Goal: Register for event/course

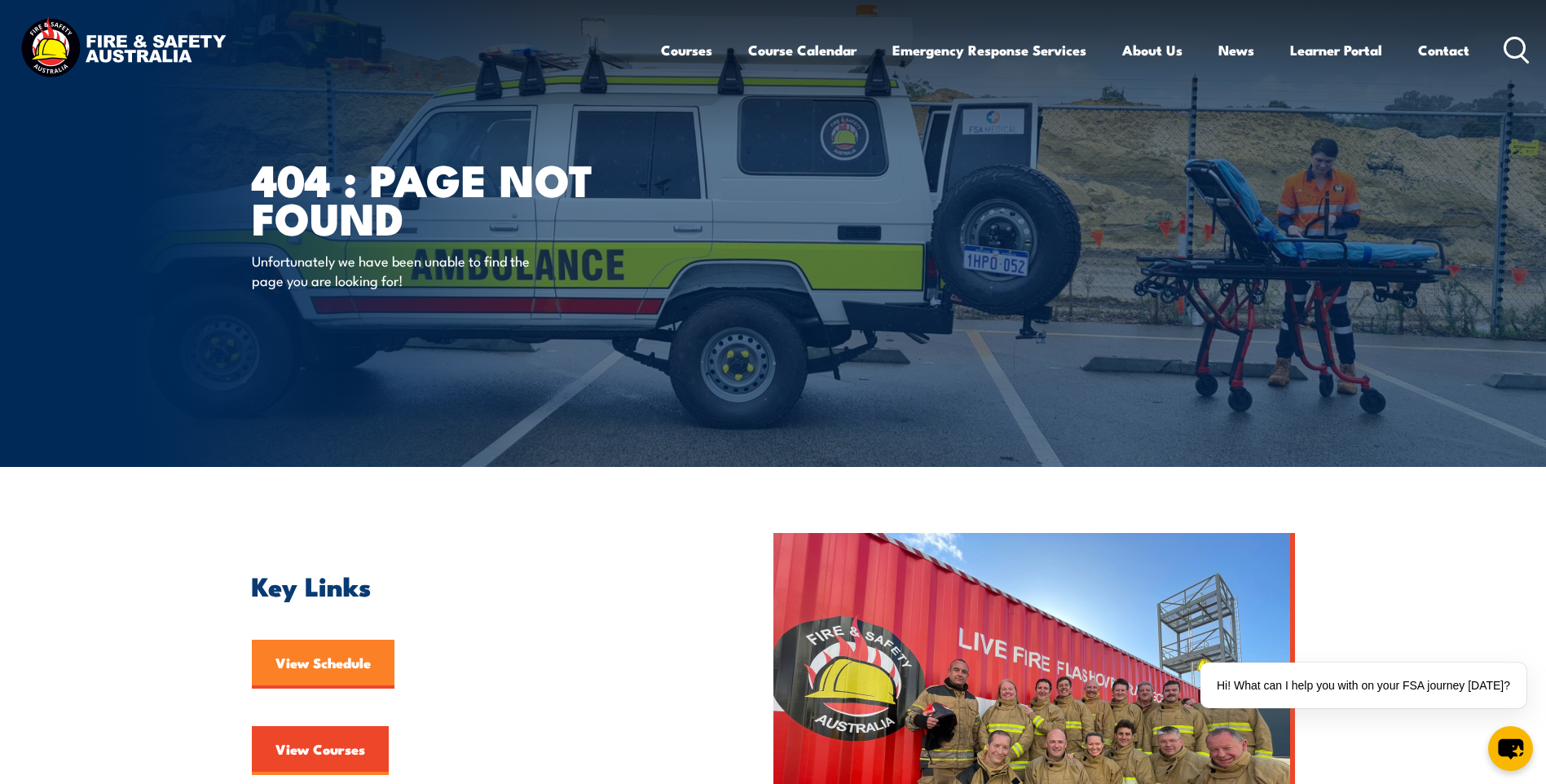
drag, startPoint x: 332, startPoint y: 661, endPoint x: 373, endPoint y: 642, distance: 45.2
click at [332, 661] on link "View Schedule" at bounding box center [323, 664] width 143 height 49
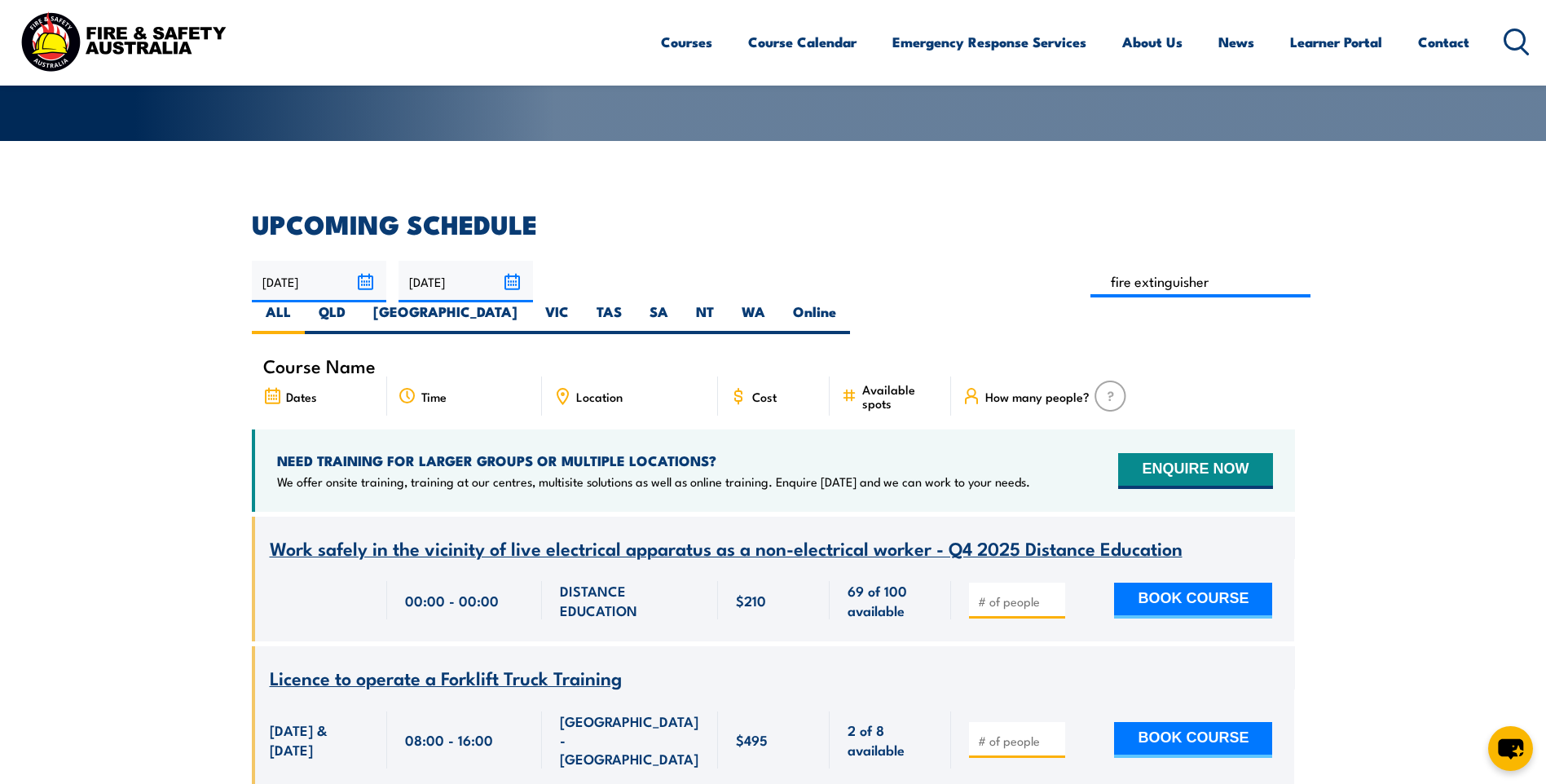
type input "Fire Extinguisher Training"
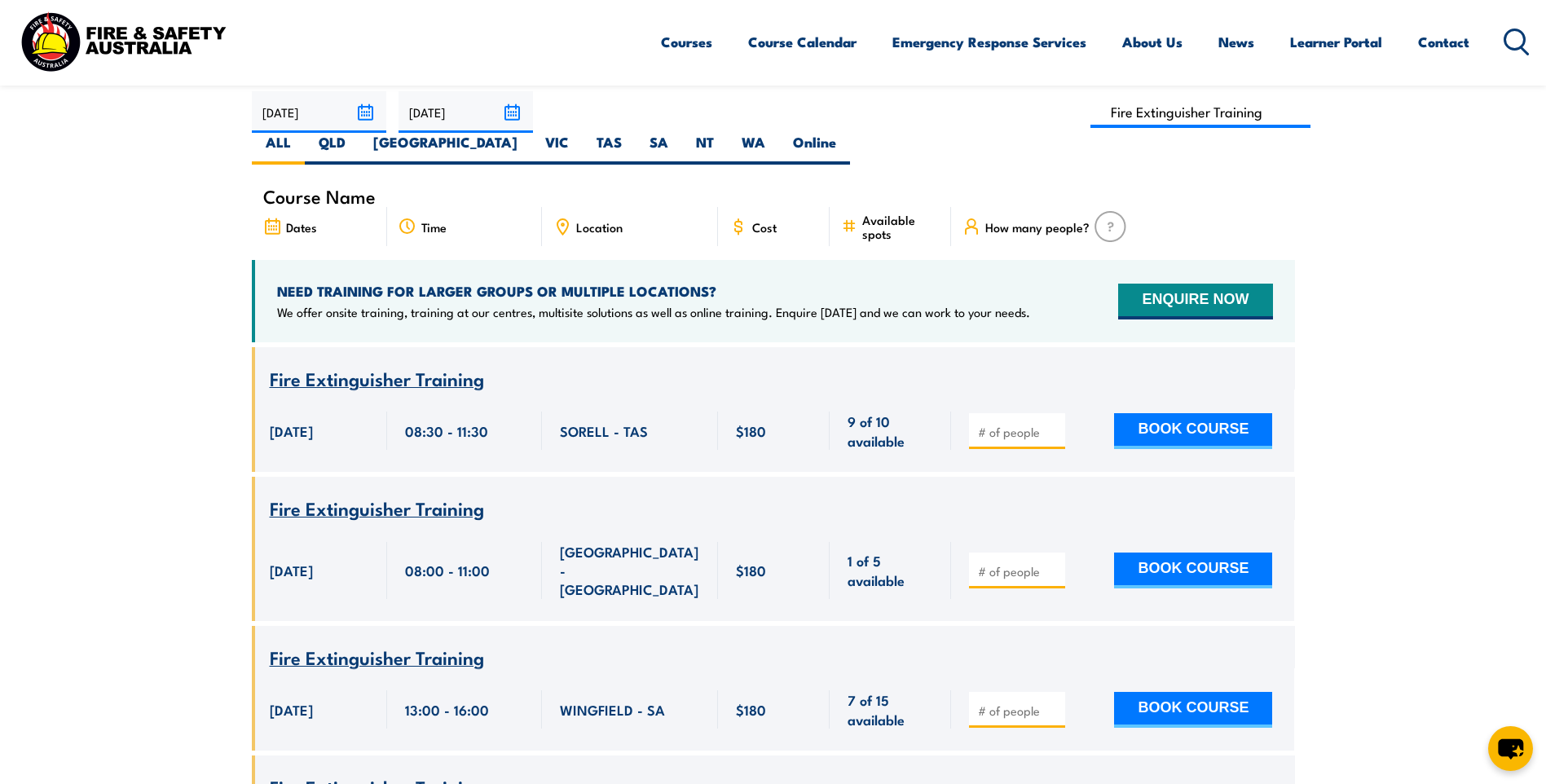
scroll to position [293, 0]
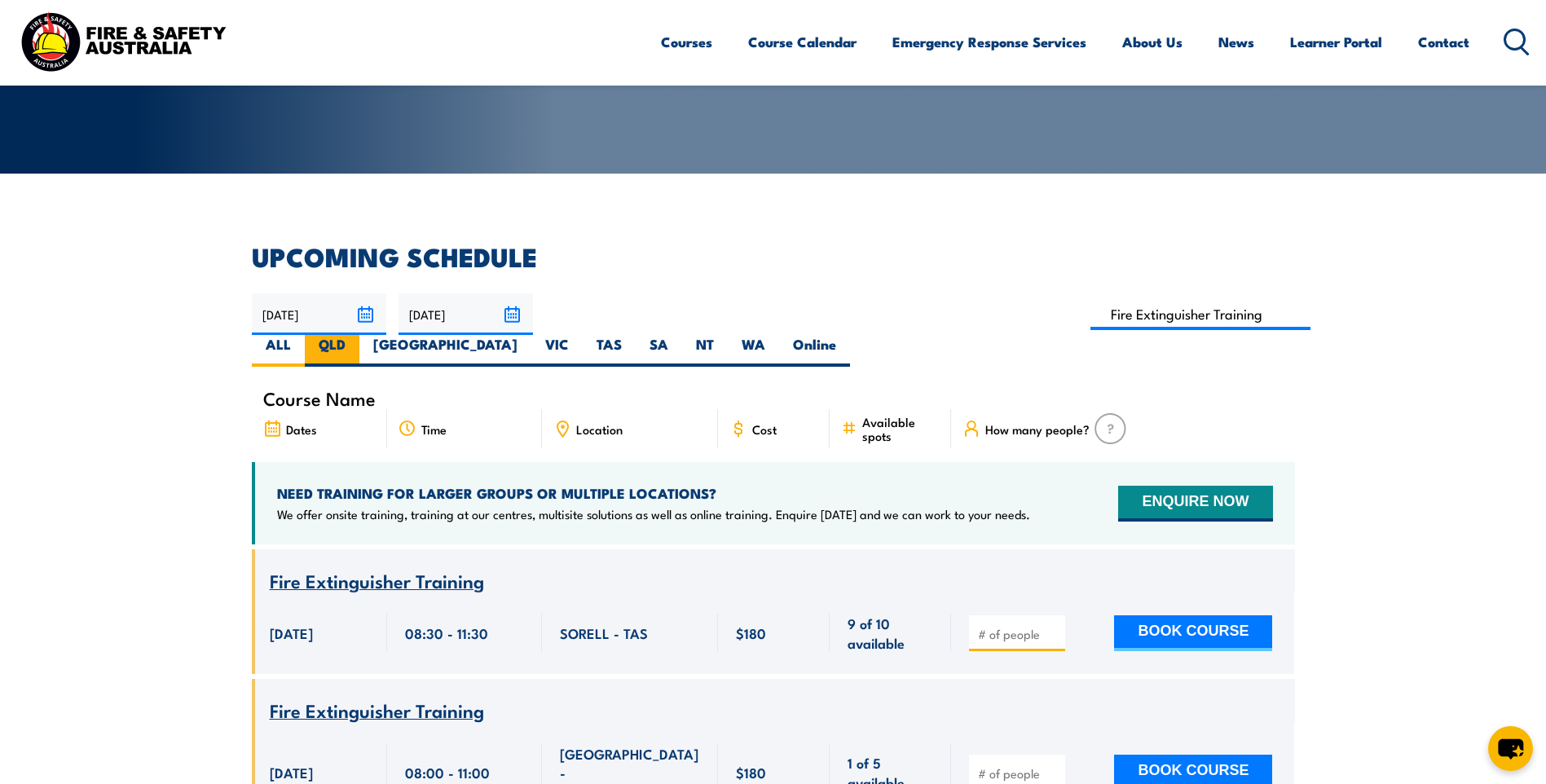
click at [359, 335] on label "QLD" at bounding box center [332, 351] width 55 height 32
click at [356, 335] on input "QLD" at bounding box center [351, 340] width 11 height 11
radio input "true"
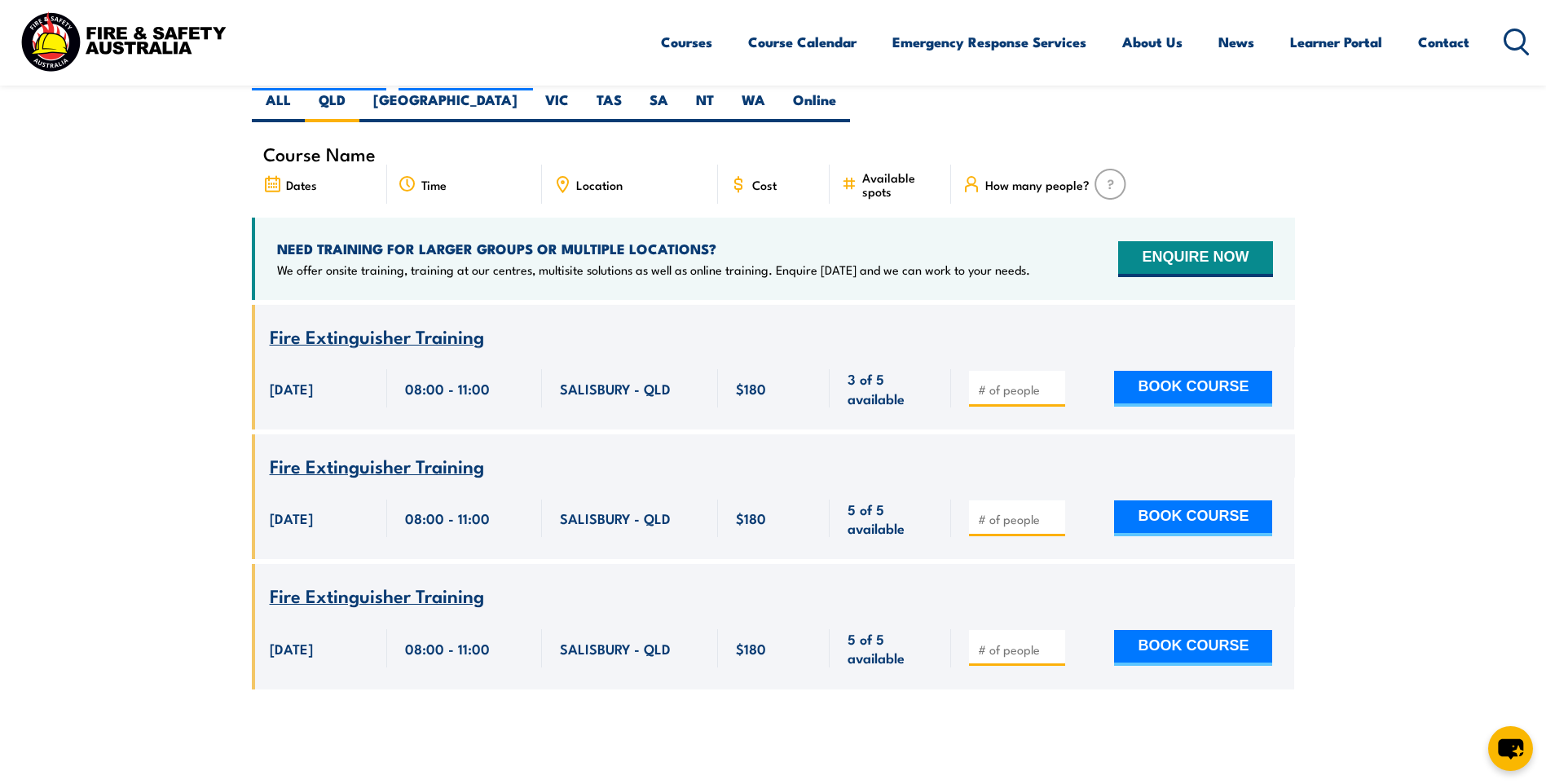
scroll to position [212, 0]
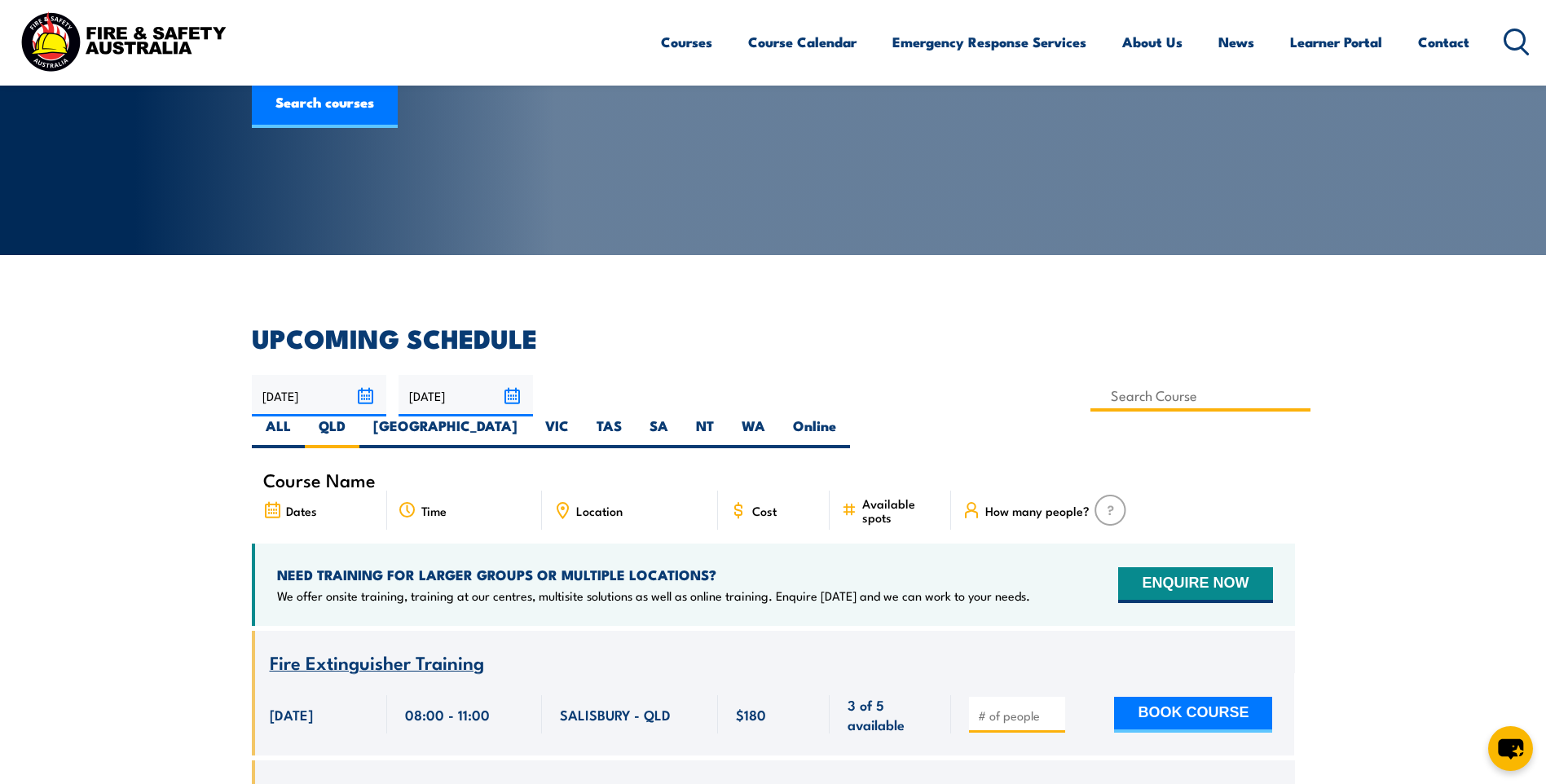
click at [1090, 399] on input at bounding box center [1201, 396] width 221 height 32
drag, startPoint x: 691, startPoint y: 403, endPoint x: 578, endPoint y: 395, distance: 113.3
click at [1090, 395] on input "first aid" at bounding box center [1201, 396] width 221 height 32
type input "Provide First Aid Training (Blended Learning)"
